Goal: Task Accomplishment & Management: Complete application form

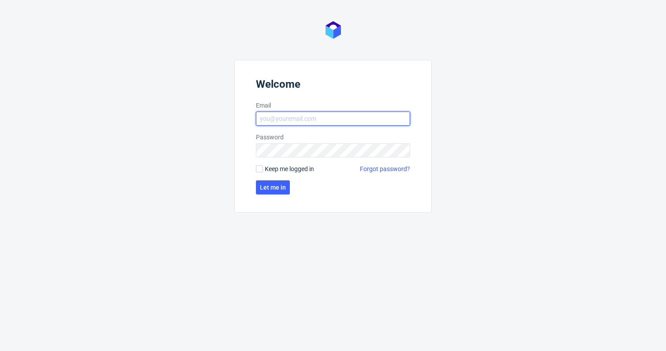
click at [270, 122] on input "Email" at bounding box center [333, 118] width 154 height 14
type input "[PERSON_NAME][EMAIL_ADDRESS][PERSON_NAME][DOMAIN_NAME]"
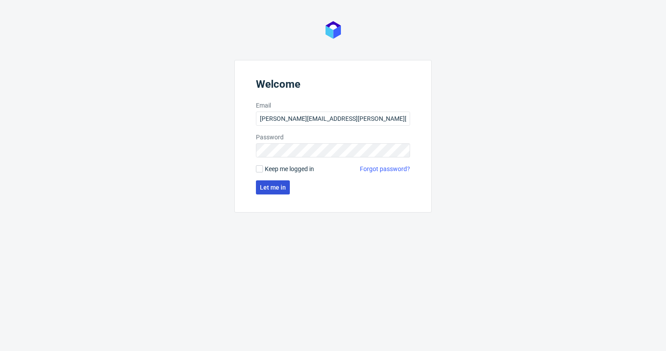
click at [284, 192] on button "Let me in" at bounding box center [273, 187] width 34 height 14
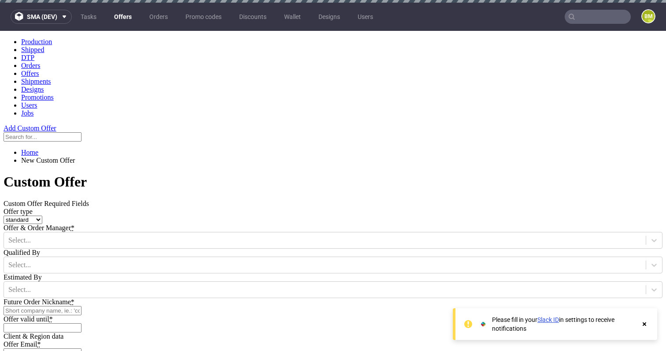
click at [42, 215] on select "standard prototyping sampling" at bounding box center [23, 219] width 39 height 8
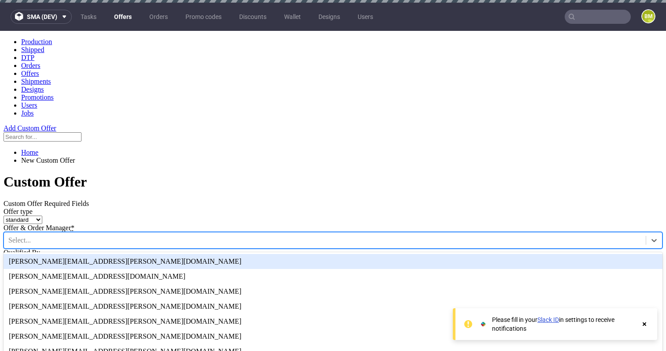
click at [303, 235] on div at bounding box center [324, 240] width 633 height 10
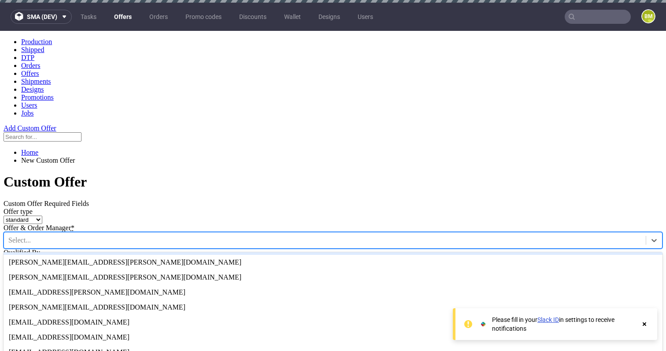
scroll to position [156, 0]
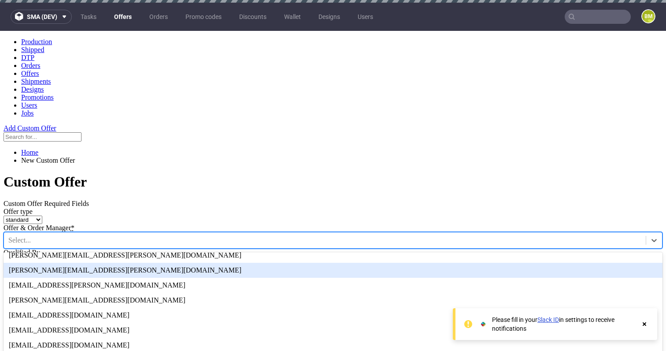
click at [335, 262] on div "[PERSON_NAME][EMAIL_ADDRESS][PERSON_NAME][DOMAIN_NAME]" at bounding box center [333, 269] width 659 height 15
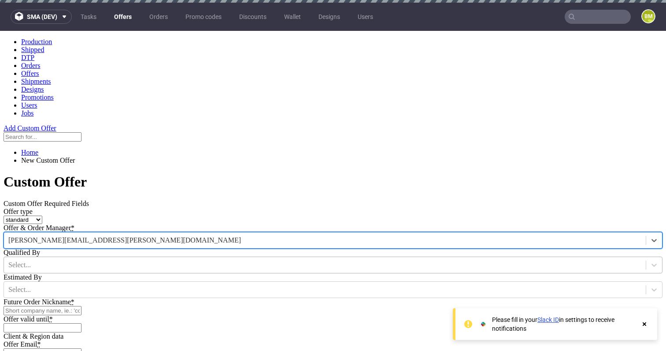
click at [333, 260] on div at bounding box center [324, 265] width 633 height 10
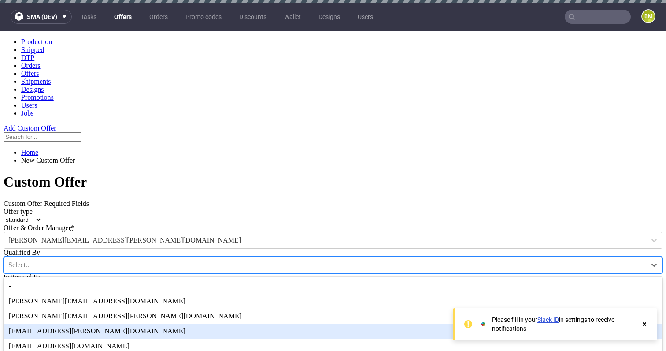
click at [324, 323] on div "[EMAIL_ADDRESS][PERSON_NAME][DOMAIN_NAME]" at bounding box center [333, 330] width 659 height 15
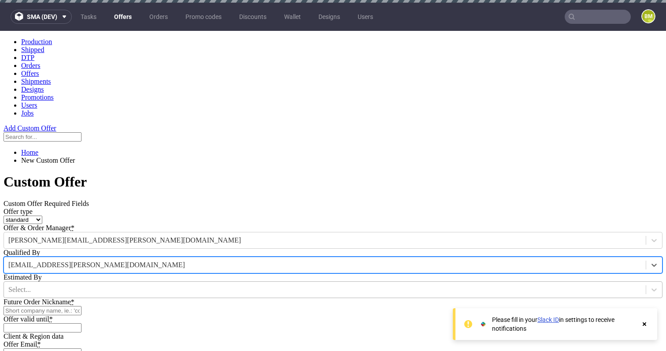
click at [337, 285] on div at bounding box center [324, 290] width 633 height 10
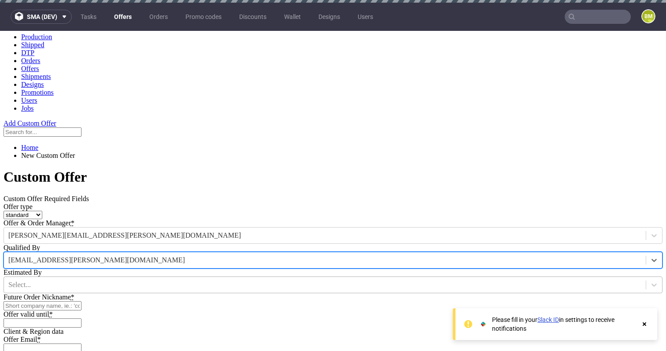
scroll to position [5, 0]
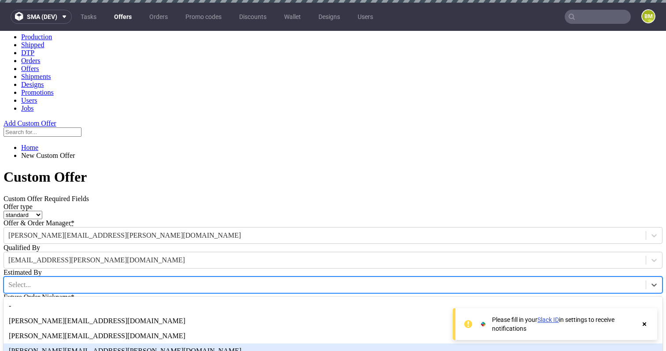
click at [322, 343] on div "[PERSON_NAME][EMAIL_ADDRESS][PERSON_NAME][DOMAIN_NAME]" at bounding box center [333, 350] width 659 height 15
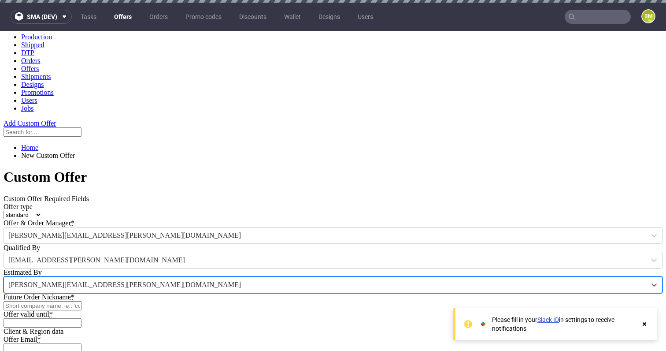
click at [81, 301] on input "Future Order Nickname *" at bounding box center [43, 305] width 78 height 9
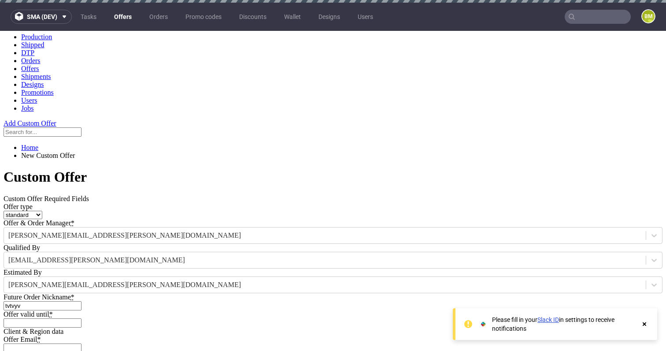
type input "tvtvyv"
click at [81, 318] on input "Offer valid until *" at bounding box center [43, 322] width 78 height 9
type input "[DATE]"
click at [574, 195] on div "Custom Offer Required Fields Offer type standard prototyping sampling Offer & O…" at bounding box center [333, 261] width 659 height 133
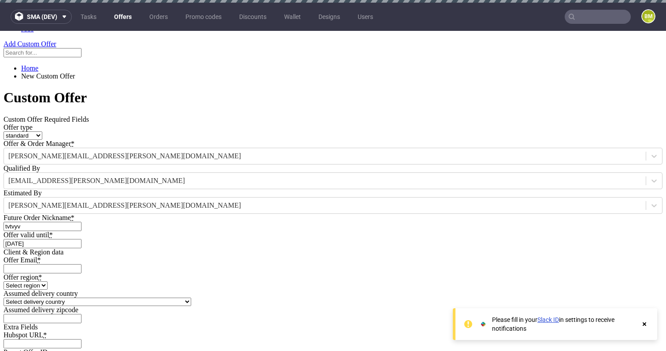
scroll to position [153, 0]
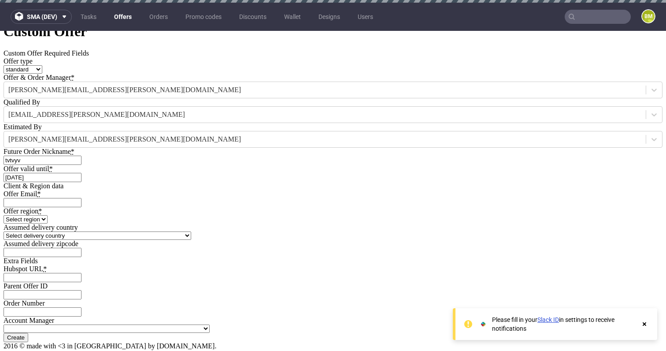
click at [81, 198] on input "Offer Email *" at bounding box center [43, 202] width 78 height 9
type input "[PERSON_NAME][EMAIL_ADDRESS][PERSON_NAME][DOMAIN_NAME]"
click at [48, 215] on select "Select region eu gb de pl fr it es" at bounding box center [26, 219] width 44 height 8
select select "gb"
click at [48, 215] on select "Select region eu gb de pl fr it es" at bounding box center [26, 219] width 44 height 8
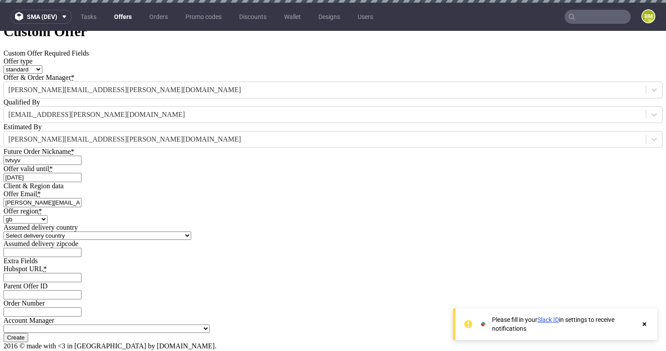
click at [191, 231] on select "Select delivery country [GEOGRAPHIC_DATA] [GEOGRAPHIC_DATA] [GEOGRAPHIC_DATA] […" at bounding box center [98, 235] width 188 height 8
select select "77"
click at [191, 231] on select "Select delivery country [GEOGRAPHIC_DATA] [GEOGRAPHIC_DATA] [GEOGRAPHIC_DATA] […" at bounding box center [98, 235] width 188 height 8
click at [81, 248] on input "Assumed delivery zipcode" at bounding box center [43, 252] width 78 height 9
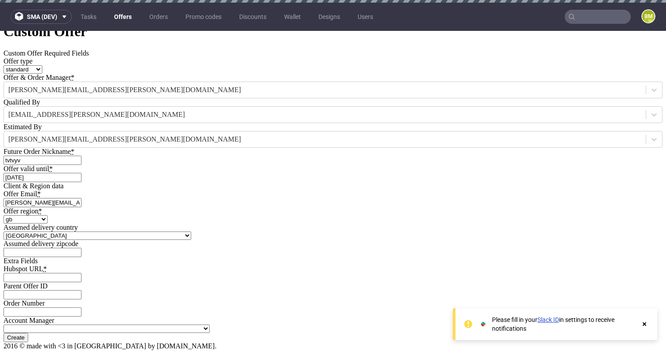
paste input "W1A 1AA"
type input "W1A 1AA"
click at [287, 258] on div "Extra Fields Hubspot URL * Parent Offer ID Order Number Account Manager [PERSON…" at bounding box center [333, 295] width 659 height 76
click at [81, 273] on input "Hubspot URL *" at bounding box center [43, 277] width 78 height 9
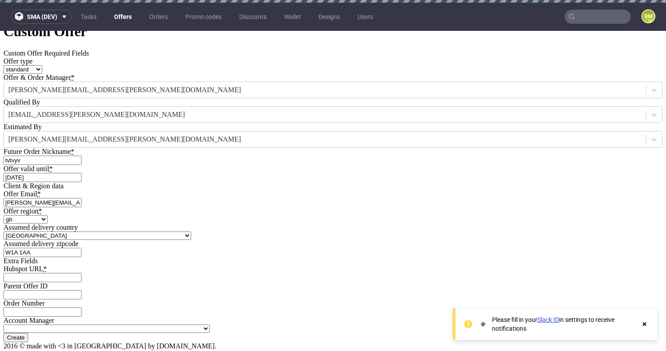
scroll to position [266, 0]
click at [643, 323] on use at bounding box center [645, 324] width 4 height 4
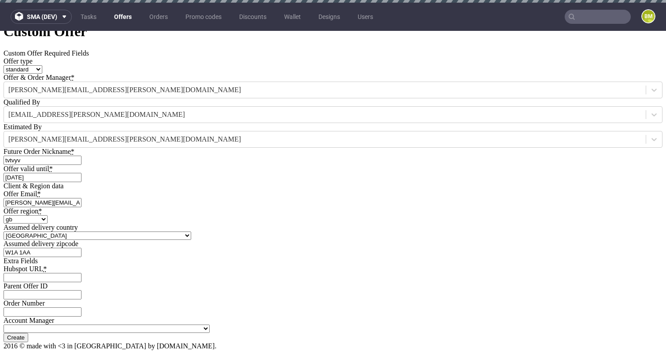
click at [624, 264] on div "Extra Fields Hubspot URL * Parent Offer ID Order Number Account Manager [PERSON…" at bounding box center [333, 295] width 659 height 76
click at [614, 257] on div "Extra Fields Hubspot URL * Parent Offer ID Order Number Account Manager [PERSON…" at bounding box center [333, 295] width 659 height 76
click at [28, 336] on input "Create" at bounding box center [16, 337] width 25 height 9
type input "Please wait..."
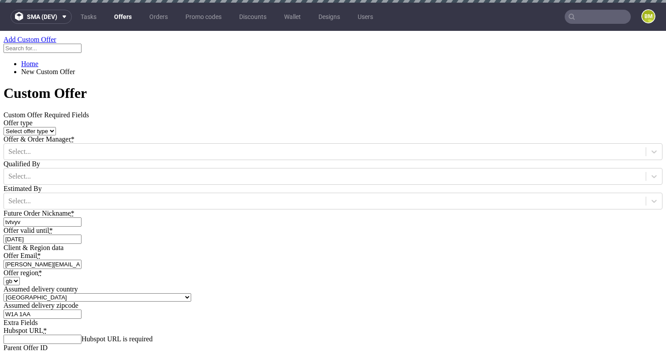
scroll to position [67, 0]
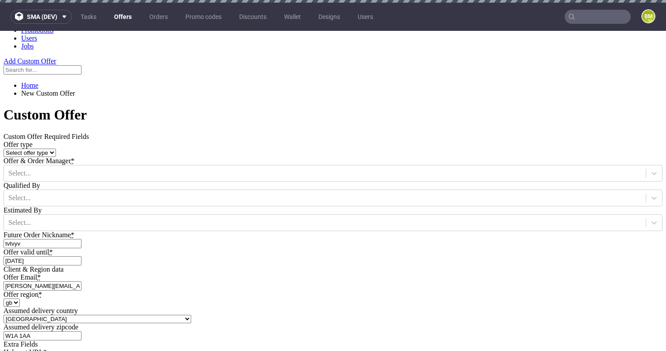
click at [286, 140] on div "Offer type Select offer type standard prototyping sampling Offer & Order Manage…" at bounding box center [333, 202] width 659 height 125
click at [56, 148] on select "Select offer type standard prototyping sampling" at bounding box center [30, 152] width 52 height 8
select select "0"
click at [56, 148] on select "Select offer type standard prototyping sampling" at bounding box center [30, 152] width 52 height 8
click at [277, 168] on div at bounding box center [324, 173] width 633 height 10
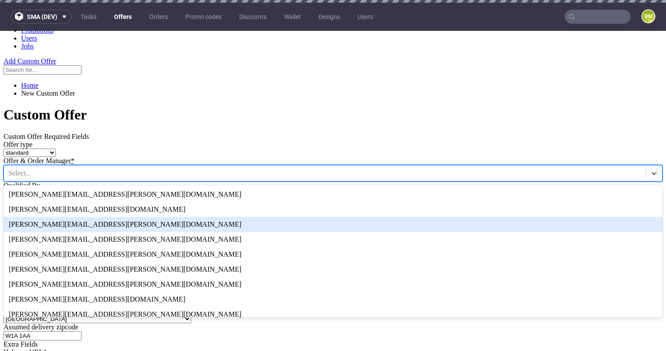
click at [286, 217] on div "[PERSON_NAME][EMAIL_ADDRESS][PERSON_NAME][DOMAIN_NAME]" at bounding box center [333, 224] width 659 height 15
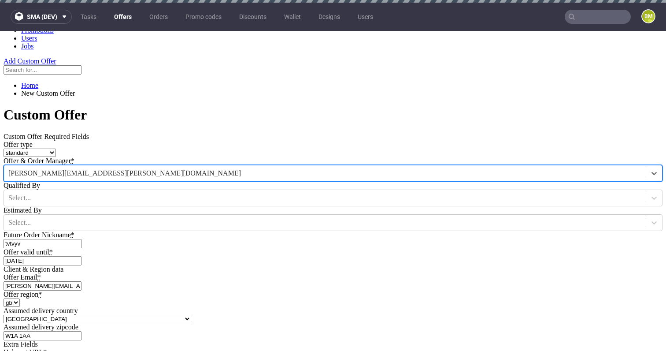
click at [606, 140] on div "Custom Offer Required Fields Offer type Select offer type standard prototyping …" at bounding box center [333, 199] width 659 height 133
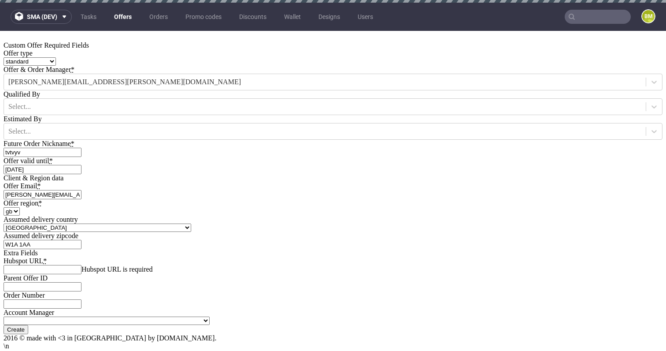
scroll to position [288, 0]
click at [81, 265] on input "Hubspot URL *" at bounding box center [43, 269] width 78 height 9
paste input "[URL][DOMAIN_NAME]"
type input "[URL][DOMAIN_NAME]"
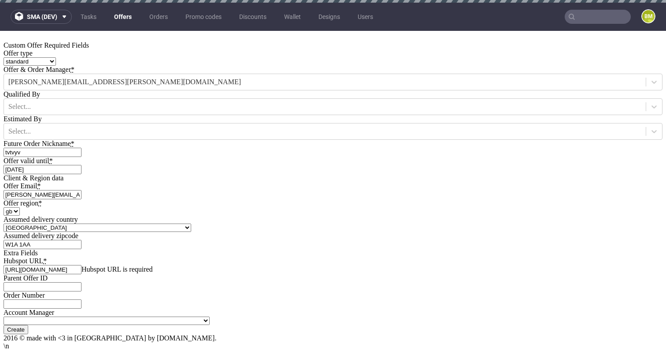
click at [573, 249] on div "Extra Fields Hubspot URL * [URL][DOMAIN_NAME] Hubspot URL is required Parent Of…" at bounding box center [333, 287] width 659 height 76
click at [28, 325] on input "Create" at bounding box center [16, 329] width 25 height 9
type input "Please wait..."
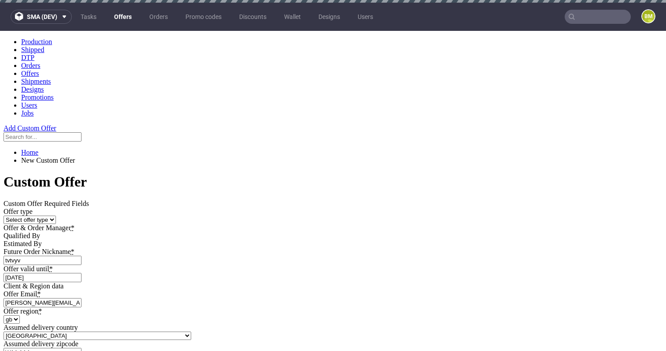
scroll to position [0, 0]
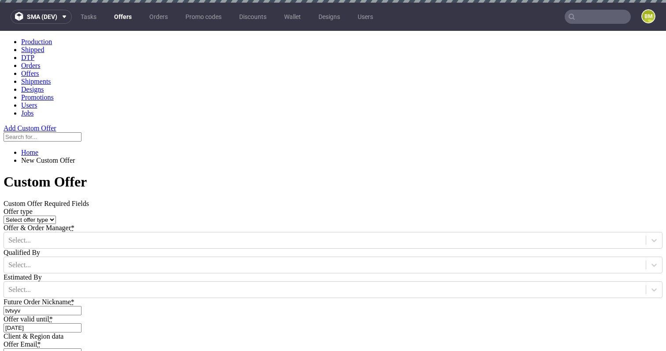
click at [56, 215] on select "Select offer type standard prototyping sampling" at bounding box center [30, 219] width 52 height 8
select select "0"
click at [56, 215] on select "Select offer type standard prototyping sampling" at bounding box center [30, 219] width 52 height 8
click at [333, 235] on div at bounding box center [324, 240] width 633 height 10
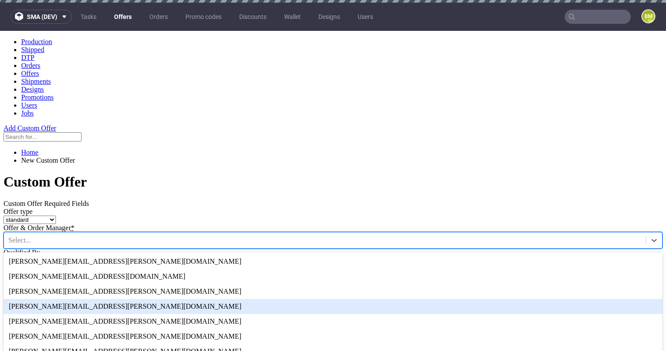
click at [314, 299] on div "[PERSON_NAME][EMAIL_ADDRESS][PERSON_NAME][DOMAIN_NAME]" at bounding box center [333, 306] width 659 height 15
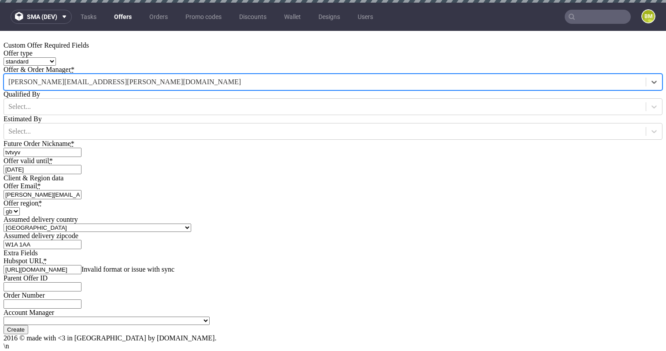
scroll to position [288, 0]
click at [81, 265] on input "[URL][DOMAIN_NAME]" at bounding box center [43, 269] width 78 height 9
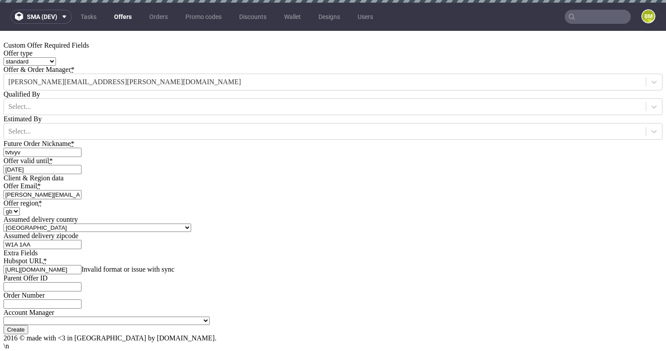
click at [81, 265] on input "[URL][DOMAIN_NAME]" at bounding box center [43, 269] width 78 height 9
click at [591, 249] on div "Extra Fields Hubspot URL * [URL][DOMAIN_NAME] Invalid format or issue with sync…" at bounding box center [333, 287] width 659 height 76
click at [28, 325] on input "Create" at bounding box center [16, 329] width 25 height 9
type input "Please wait..."
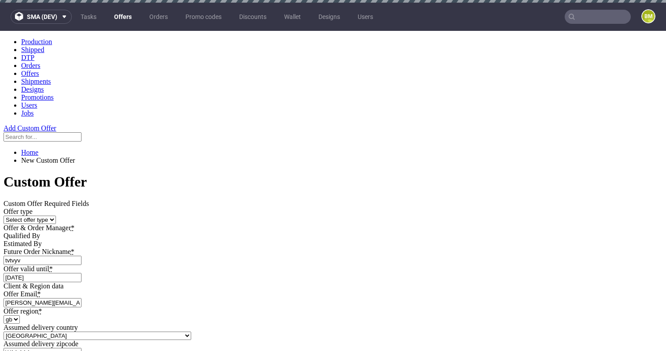
scroll to position [0, 0]
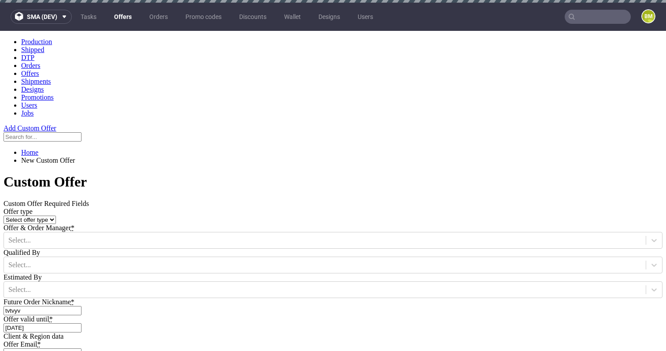
click at [615, 200] on div "Custom Offer Required Fields Offer type Select offer type standard prototyping …" at bounding box center [333, 266] width 659 height 133
click at [56, 215] on select "Select offer type standard prototyping sampling" at bounding box center [30, 219] width 52 height 8
select select "0"
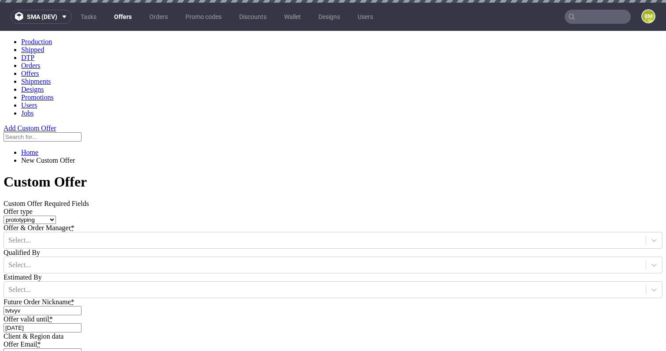
click at [56, 215] on select "Select offer type standard prototyping sampling" at bounding box center [30, 219] width 52 height 8
click at [330, 235] on div at bounding box center [324, 240] width 633 height 10
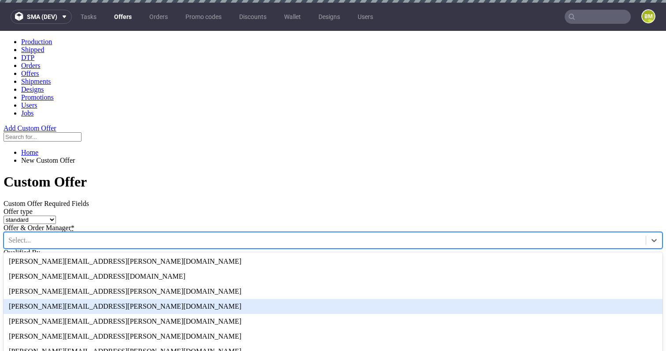
click at [316, 299] on div "[PERSON_NAME][EMAIL_ADDRESS][PERSON_NAME][DOMAIN_NAME]" at bounding box center [333, 306] width 659 height 15
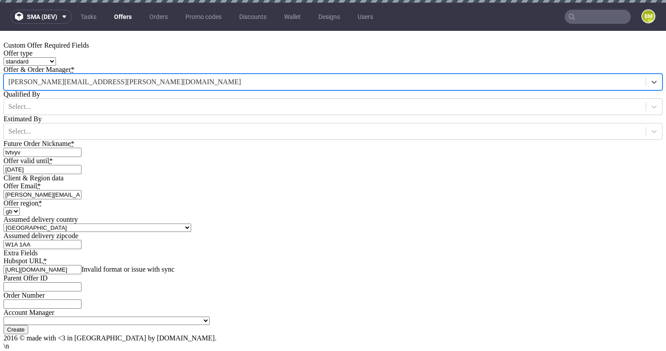
scroll to position [288, 0]
click at [81, 265] on input "[URL][DOMAIN_NAME]" at bounding box center [43, 269] width 78 height 9
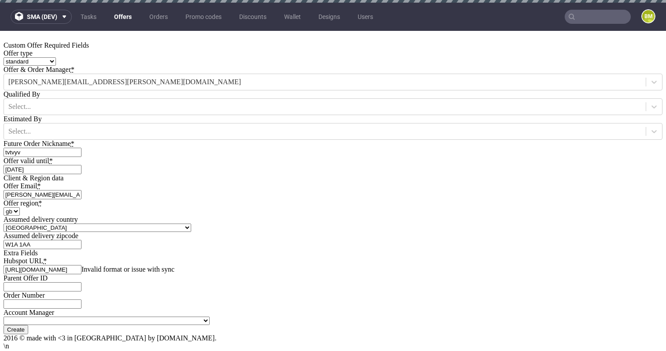
click at [81, 265] on input "[URL][DOMAIN_NAME]" at bounding box center [43, 269] width 78 height 9
paste input "301333703869"
type input "[URL][DOMAIN_NAME]"
click at [504, 249] on div "Extra Fields" at bounding box center [333, 253] width 659 height 8
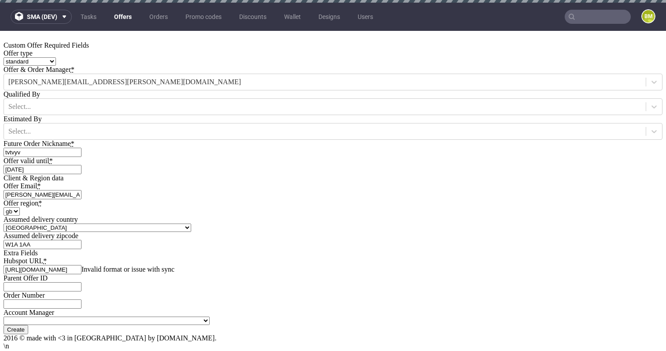
click at [28, 325] on input "Create" at bounding box center [16, 329] width 25 height 9
type input "Please wait..."
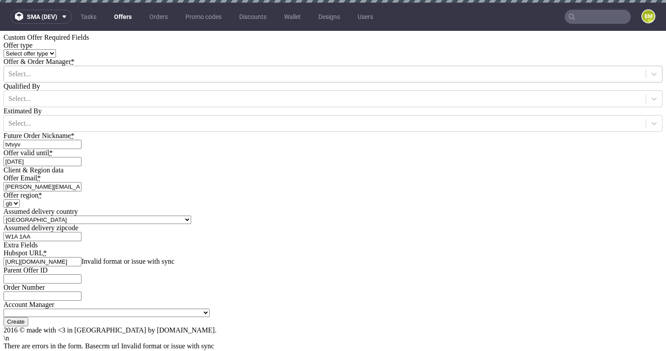
scroll to position [4, 0]
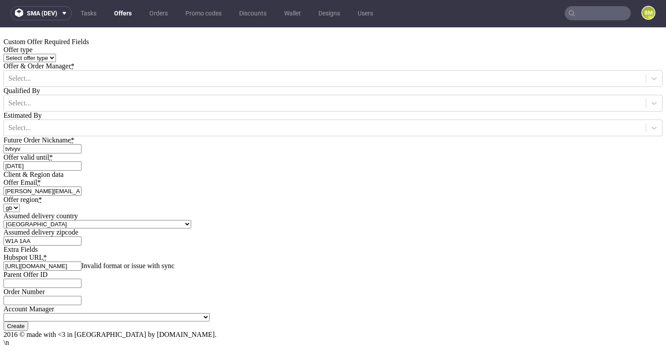
drag, startPoint x: 307, startPoint y: 159, endPoint x: 251, endPoint y: 160, distance: 56.8
click at [81, 261] on input "[URL][DOMAIN_NAME]" at bounding box center [43, 265] width 78 height 9
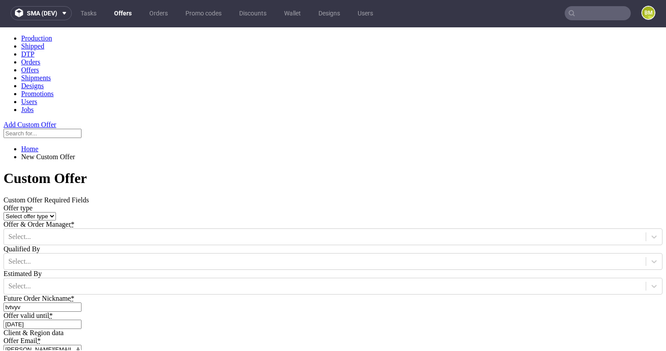
click at [56, 212] on select "Select offer type standard prototyping sampling" at bounding box center [30, 216] width 52 height 8
select select "0"
click at [56, 212] on select "Select offer type standard prototyping sampling" at bounding box center [30, 216] width 52 height 8
click at [367, 232] on div at bounding box center [324, 237] width 633 height 10
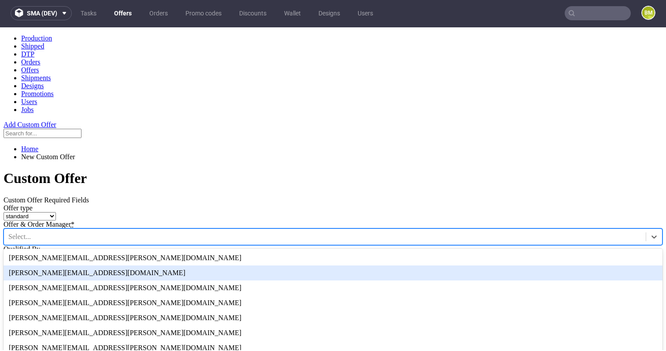
click at [357, 265] on div "[PERSON_NAME][EMAIL_ADDRESS][DOMAIN_NAME]" at bounding box center [333, 272] width 659 height 15
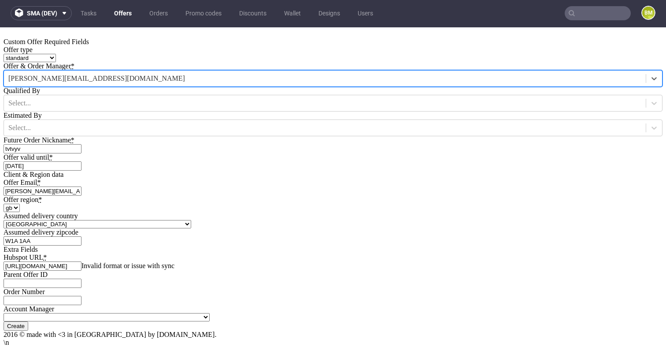
scroll to position [288, 0]
click at [81, 261] on input "[URL][DOMAIN_NAME]" at bounding box center [43, 265] width 78 height 9
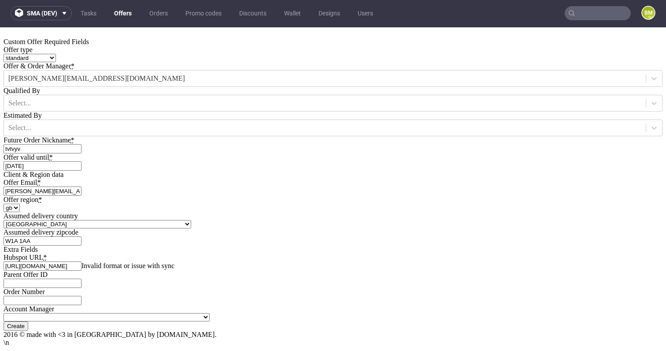
click at [81, 261] on input "[URL][DOMAIN_NAME]" at bounding box center [43, 265] width 78 height 9
paste input "25600958/record/0-3/297762926792/"
type input "[URL][DOMAIN_NAME]"
click at [571, 245] on div "Extra Fields Hubspot URL * [URL][DOMAIN_NAME] Invalid format or issue with sync…" at bounding box center [333, 283] width 659 height 76
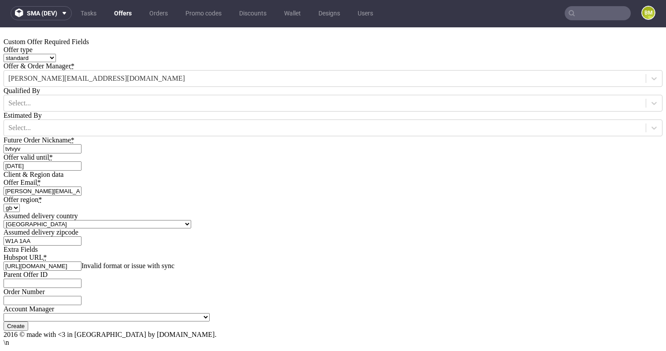
click at [28, 321] on input "Create" at bounding box center [16, 325] width 25 height 9
type input "Please wait..."
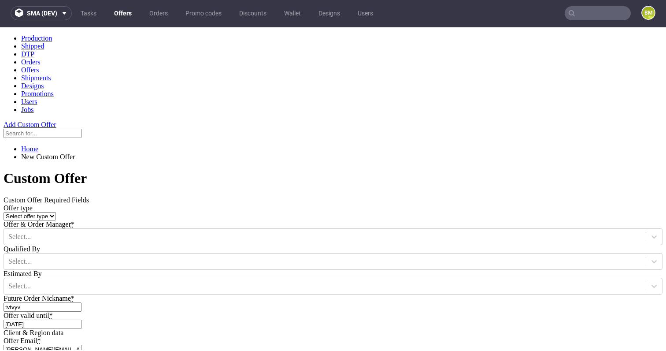
scroll to position [0, 0]
click at [56, 212] on select "Select offer type standard prototyping sampling" at bounding box center [30, 216] width 52 height 8
select select "0"
click at [56, 212] on select "Select offer type standard prototyping sampling" at bounding box center [30, 216] width 52 height 8
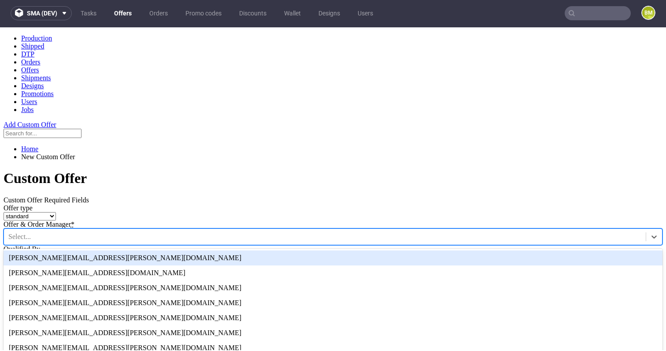
click at [372, 232] on div at bounding box center [324, 237] width 633 height 10
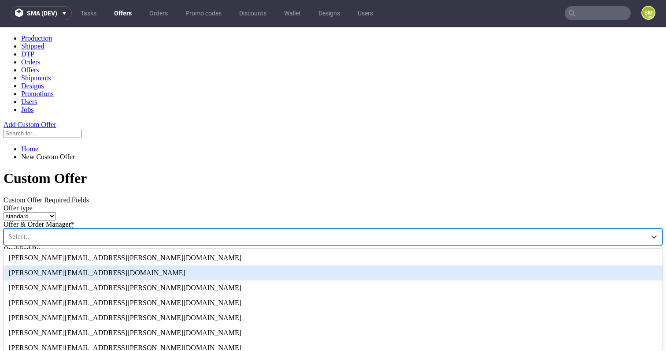
click at [354, 265] on div "[PERSON_NAME][EMAIL_ADDRESS][DOMAIN_NAME]" at bounding box center [333, 272] width 659 height 15
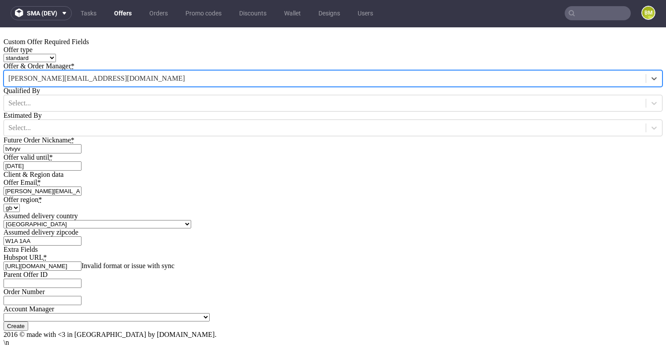
scroll to position [270, 0]
click at [81, 261] on input "[URL][DOMAIN_NAME]" at bounding box center [43, 265] width 78 height 9
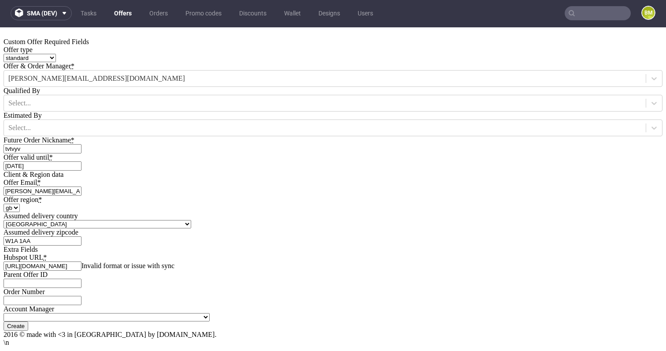
click at [81, 261] on input "[URL][DOMAIN_NAME]" at bounding box center [43, 265] width 78 height 9
paste input "139493128/record/0-3/297763239131"
type input "[URL][DOMAIN_NAME]"
click at [28, 321] on input "Create" at bounding box center [16, 325] width 25 height 9
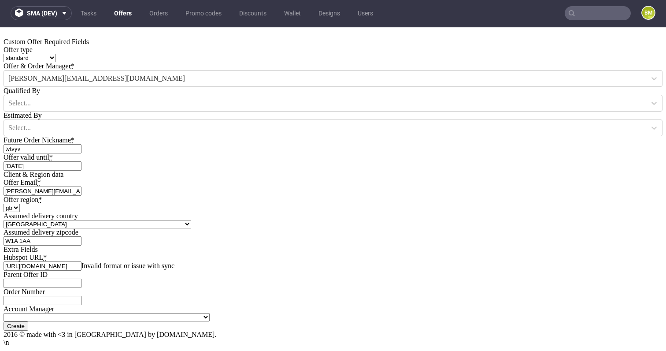
type input "Please wait..."
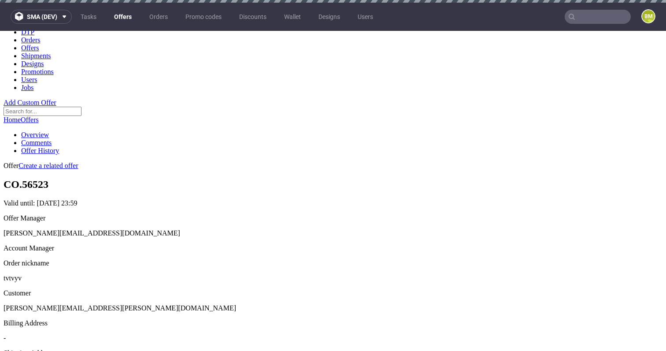
scroll to position [30, 0]
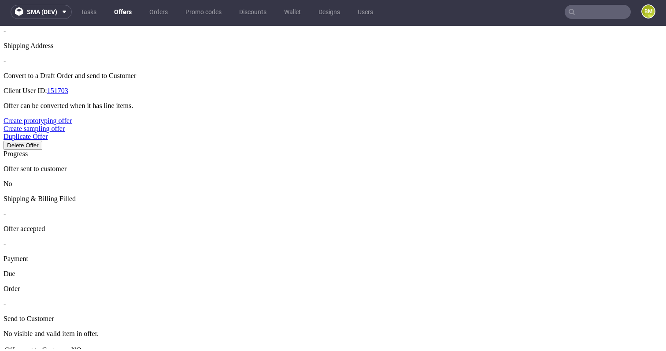
scroll to position [415, 0]
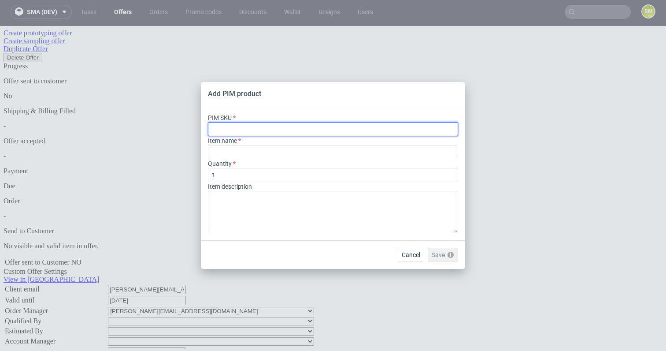
click at [351, 128] on input "text" at bounding box center [333, 129] width 250 height 14
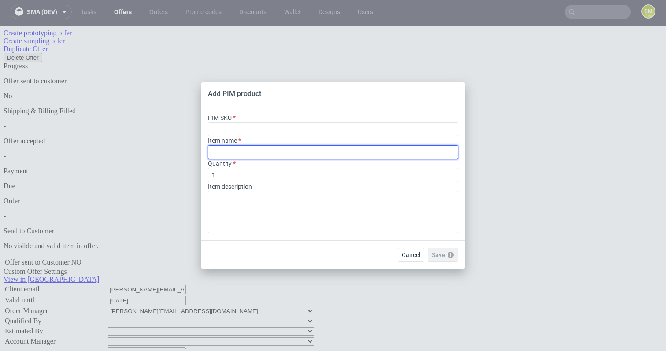
click at [329, 153] on input "text" at bounding box center [333, 152] width 250 height 14
type input "itemek"
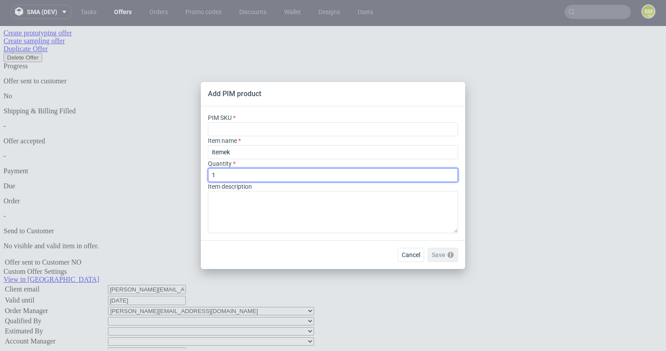
click at [282, 172] on input "1" at bounding box center [333, 175] width 250 height 14
type input "1000"
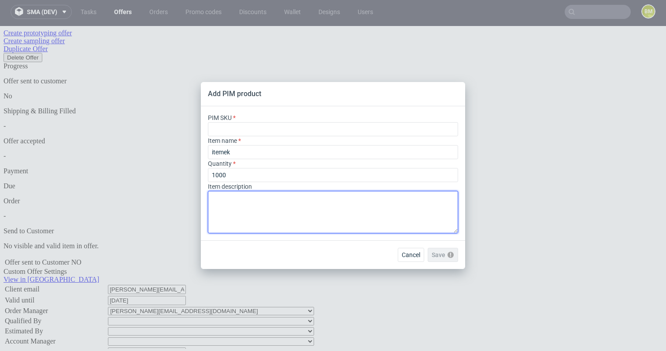
click at [288, 191] on textarea at bounding box center [333, 212] width 250 height 42
type textarea "testy"
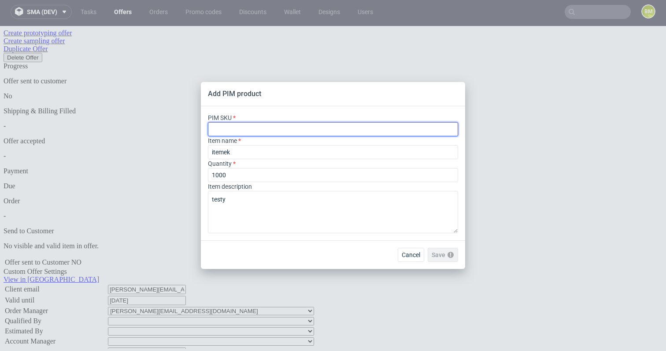
click at [308, 128] on input "text" at bounding box center [333, 129] width 250 height 14
click at [314, 132] on input "text" at bounding box center [333, 129] width 250 height 14
paste input "box--mailer-box--112--cardboard-coated--print-color-hd--foil-glossy"
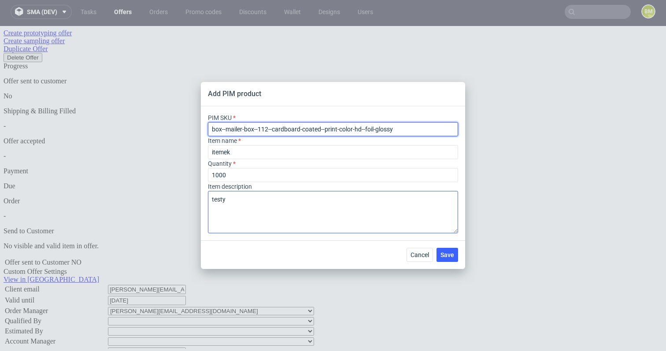
type input "box--mailer-box--112--cardboard-coated--print-color-hd--foil-glossy"
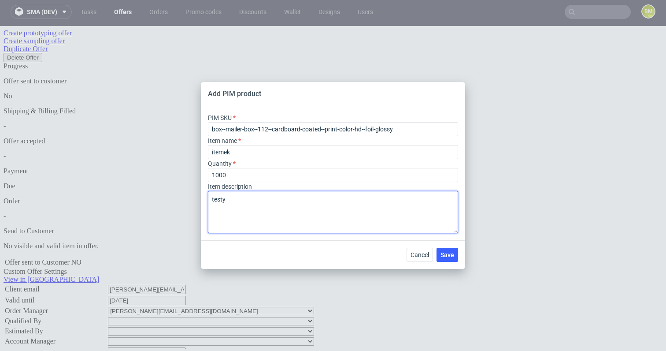
click at [310, 220] on textarea "testy" at bounding box center [333, 212] width 250 height 42
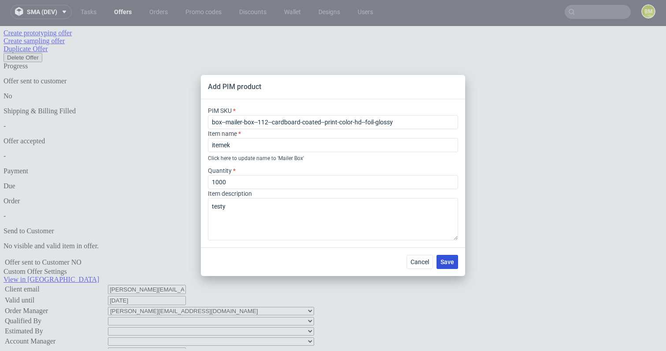
click at [447, 261] on span "Save" at bounding box center [447, 262] width 14 height 6
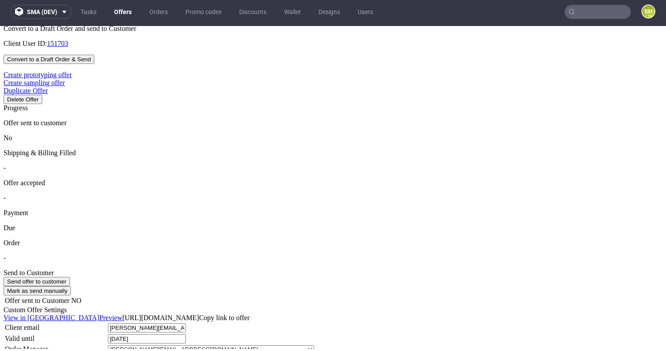
scroll to position [374, 0]
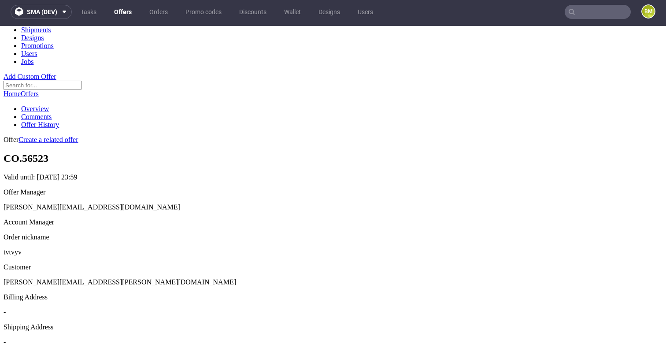
scroll to position [0, 0]
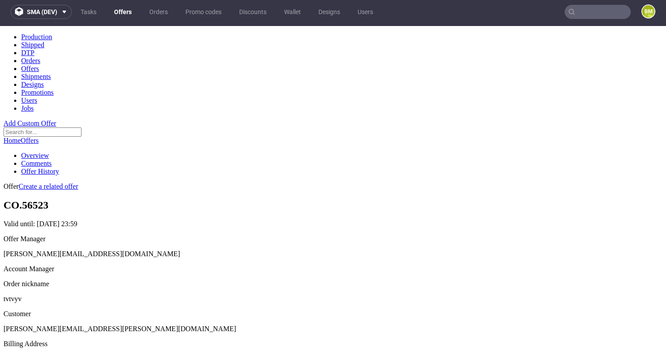
type input "In progress..."
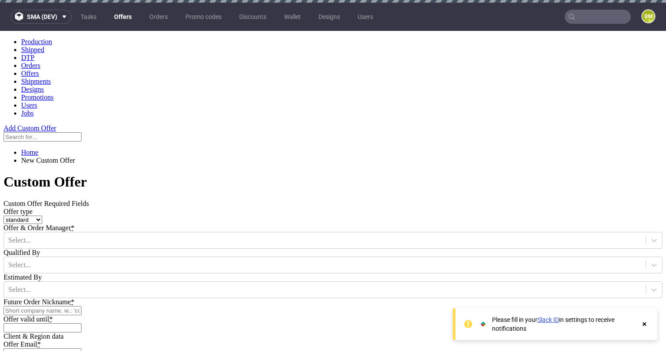
click at [122, 16] on link "Offers" at bounding box center [123, 17] width 28 height 14
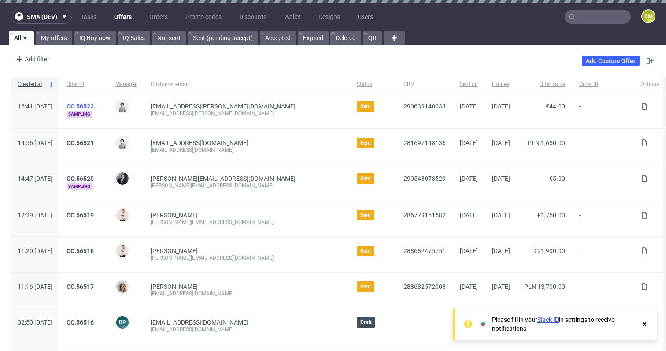
click at [94, 107] on link "CO.56522" at bounding box center [80, 106] width 27 height 7
click at [94, 139] on link "CO.56521" at bounding box center [80, 142] width 27 height 7
click at [94, 215] on link "CO.56519" at bounding box center [80, 214] width 27 height 7
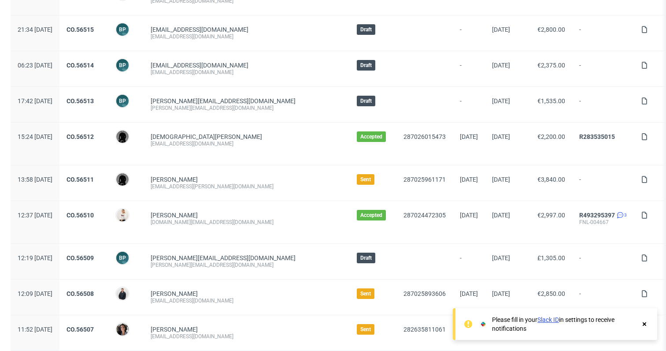
scroll to position [348, 0]
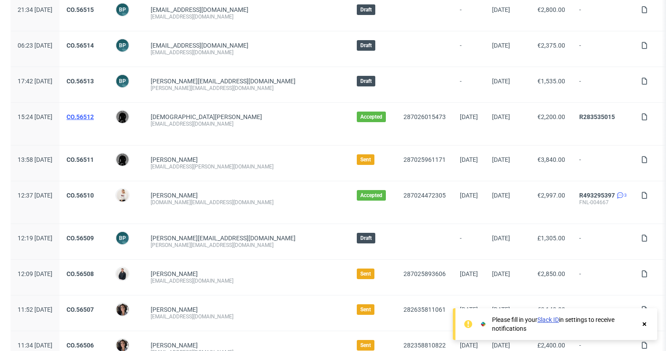
click at [94, 115] on link "CO.56512" at bounding box center [80, 116] width 27 height 7
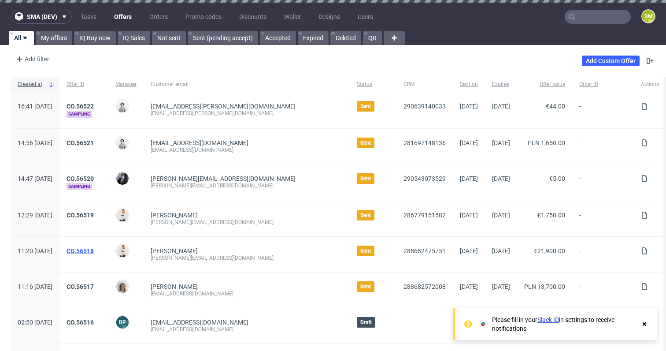
click at [94, 248] on link "CO.56518" at bounding box center [80, 250] width 27 height 7
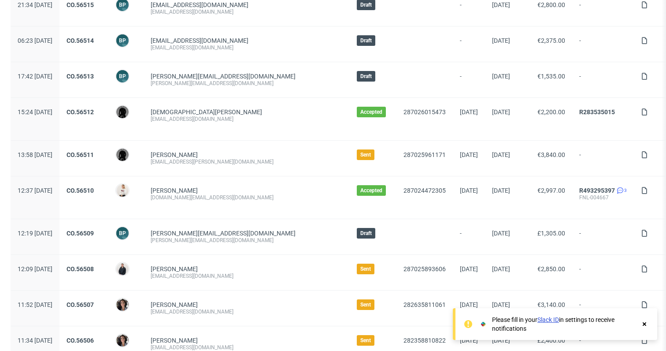
scroll to position [355, 0]
